Goal: Find specific page/section: Find specific page/section

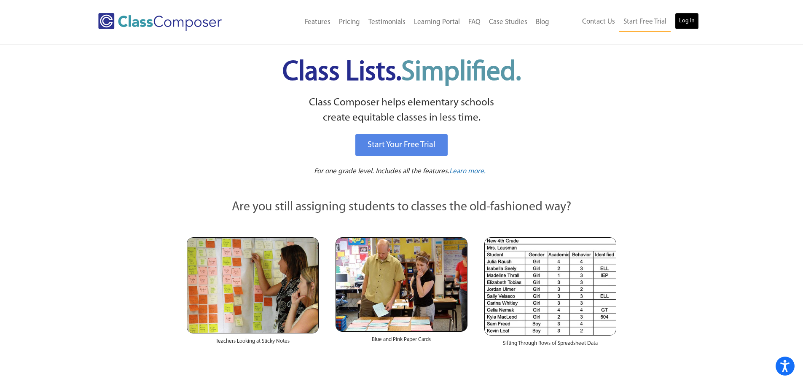
click at [682, 19] on link "Log In" at bounding box center [687, 21] width 24 height 17
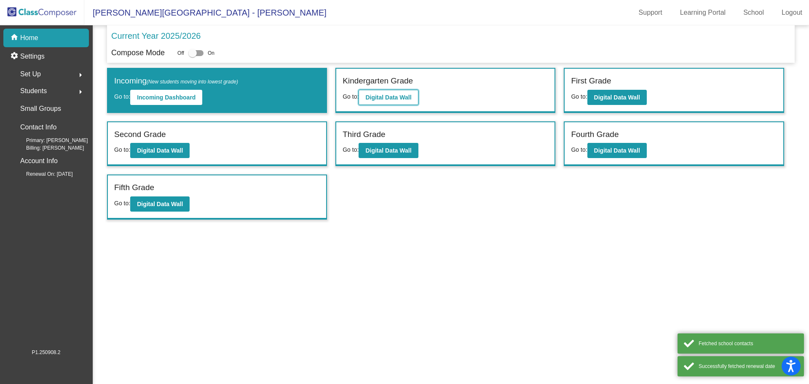
click at [380, 98] on b "Digital Data Wall" at bounding box center [388, 97] width 46 height 7
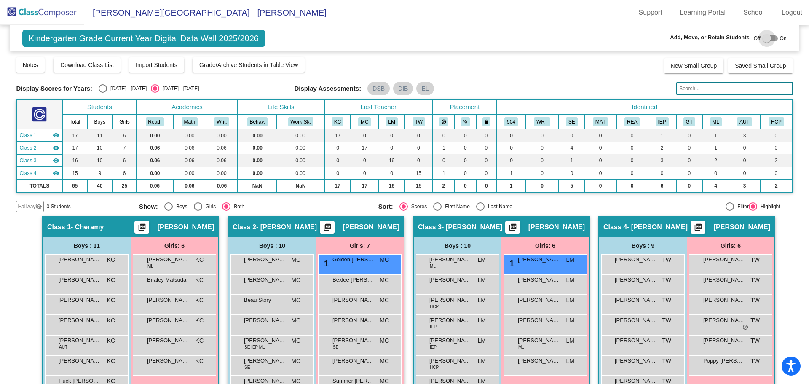
click at [770, 35] on label at bounding box center [770, 38] width 15 height 10
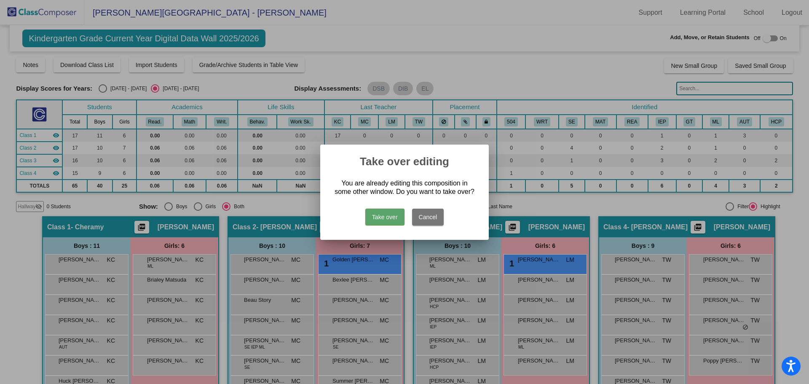
click at [573, 21] on div at bounding box center [404, 192] width 809 height 384
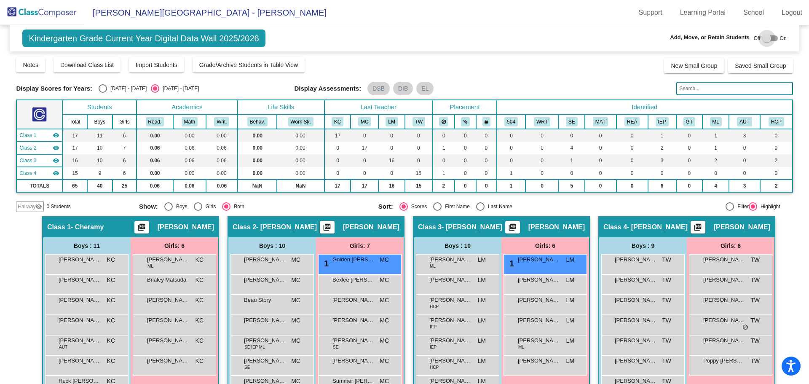
click at [763, 38] on div at bounding box center [767, 38] width 8 height 8
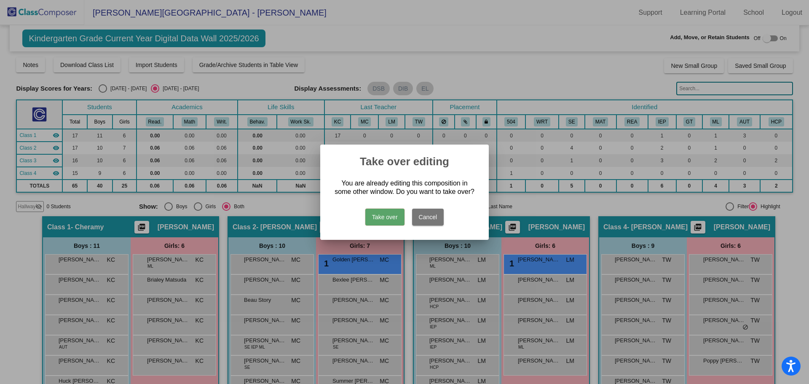
click at [385, 214] on button "Take over" at bounding box center [384, 217] width 39 height 17
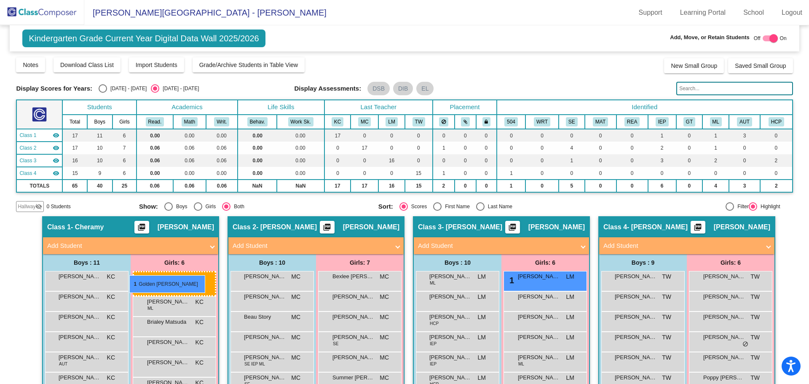
drag, startPoint x: 357, startPoint y: 282, endPoint x: 131, endPoint y: 276, distance: 226.0
